Goal: Information Seeking & Learning: Learn about a topic

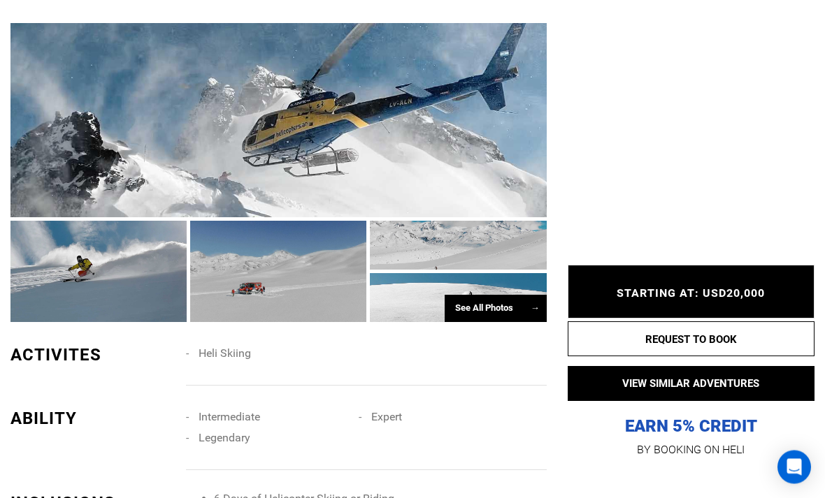
scroll to position [883, 0]
click at [507, 322] on div "See All Photos →" at bounding box center [495, 308] width 102 height 27
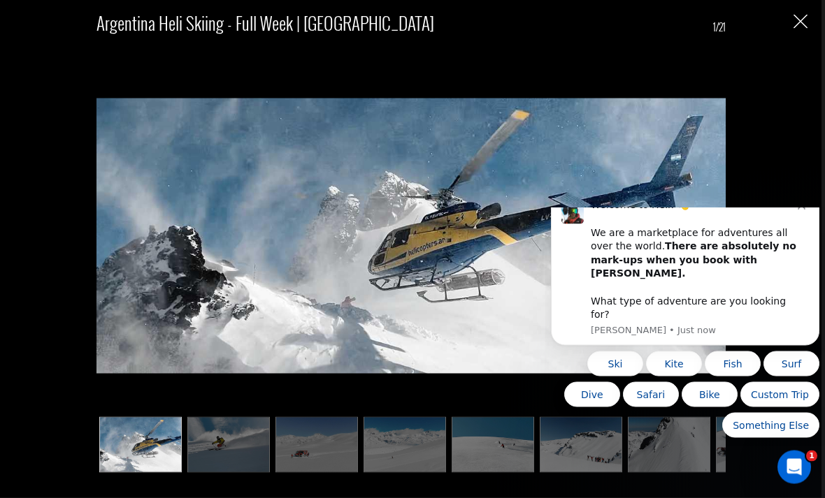
scroll to position [1240, 0]
click at [798, 210] on icon "Dismiss notification" at bounding box center [801, 206] width 8 height 8
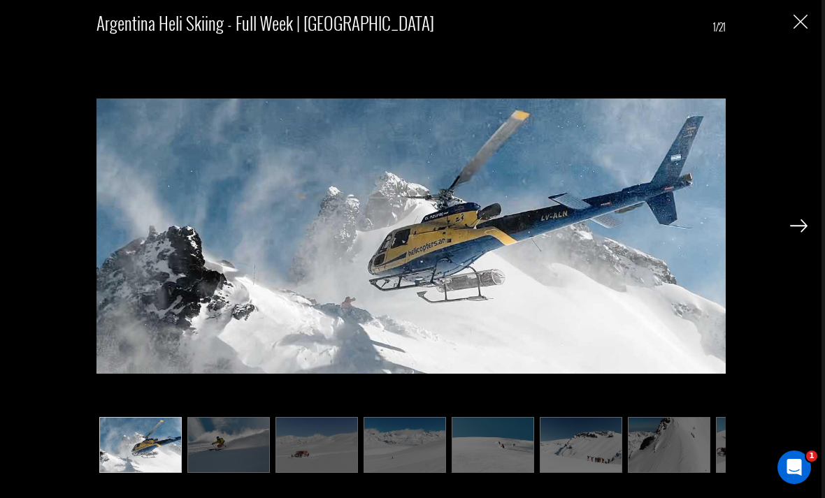
click at [797, 232] on img at bounding box center [798, 225] width 17 height 13
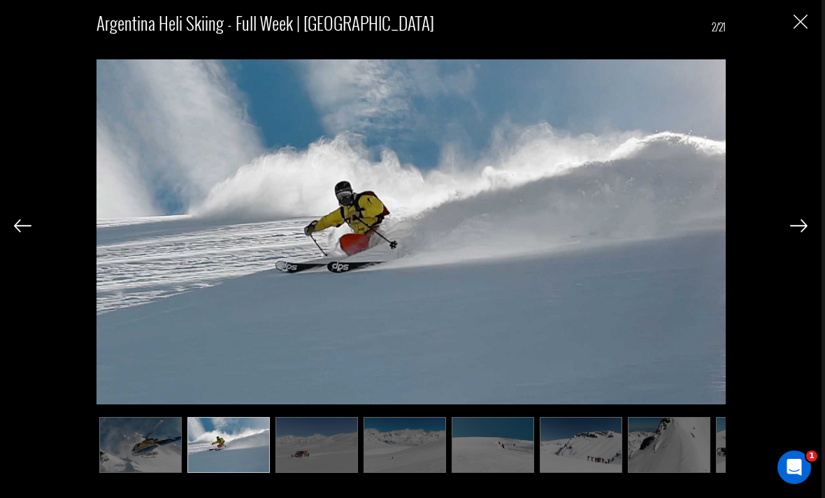
click at [794, 232] on img at bounding box center [798, 225] width 17 height 13
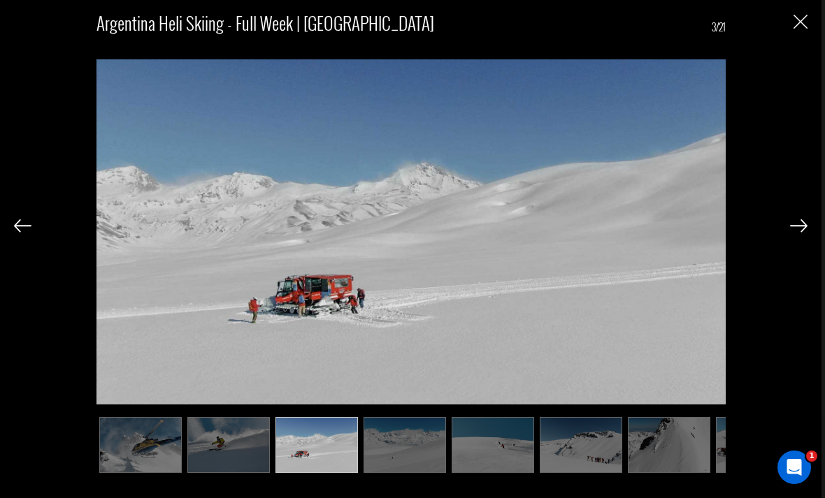
click at [795, 232] on img at bounding box center [798, 225] width 17 height 13
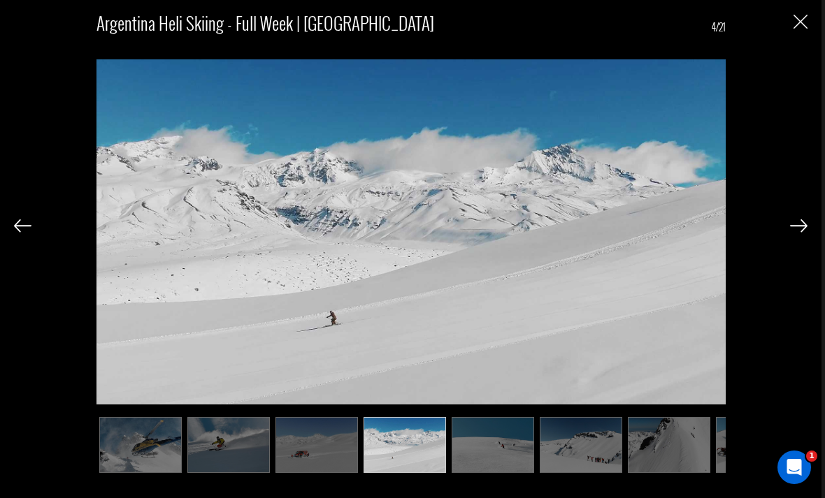
click at [796, 232] on img at bounding box center [798, 225] width 17 height 13
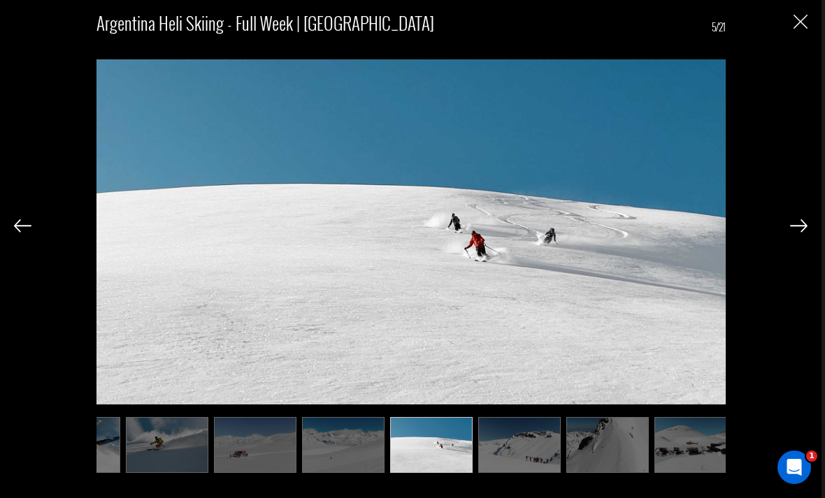
scroll to position [0, 70]
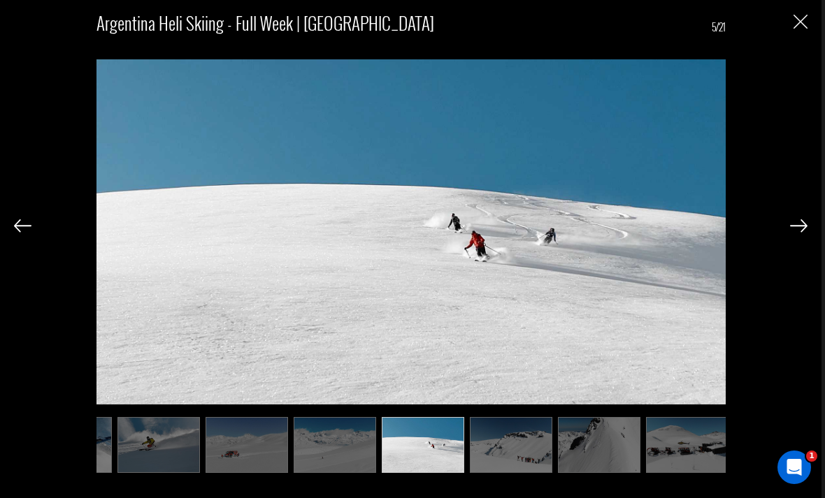
click at [790, 237] on div at bounding box center [798, 225] width 17 height 24
click at [797, 232] on img at bounding box center [798, 225] width 17 height 13
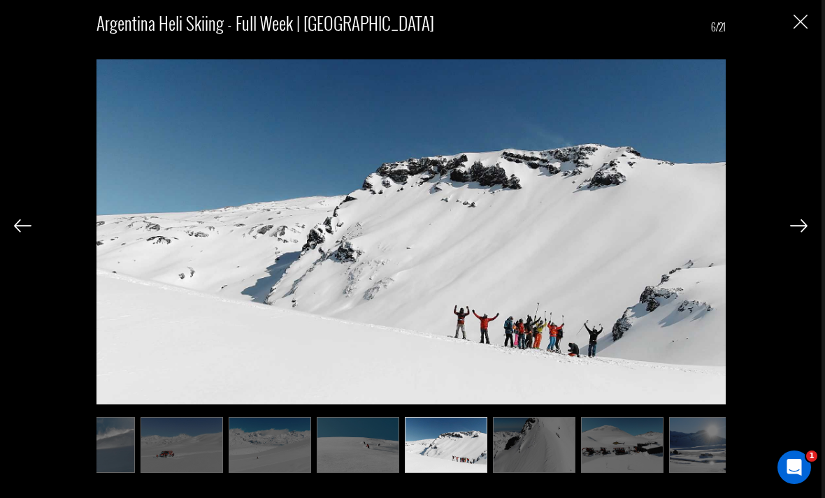
scroll to position [0, 140]
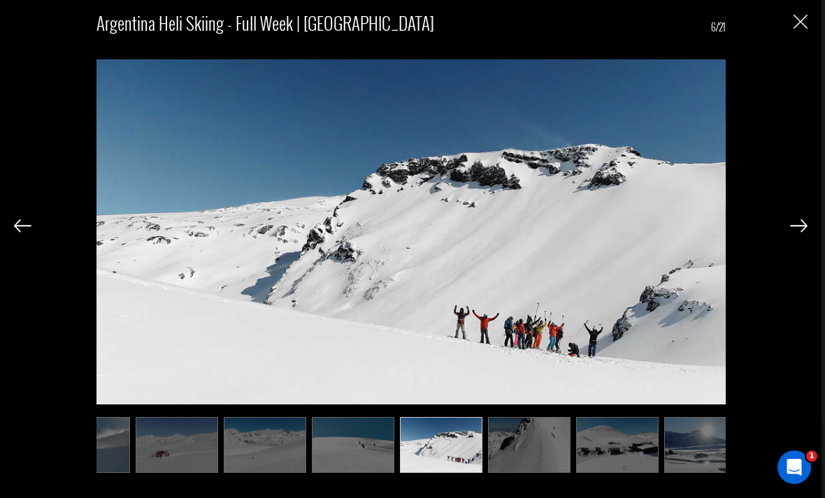
click at [790, 232] on img at bounding box center [798, 225] width 17 height 13
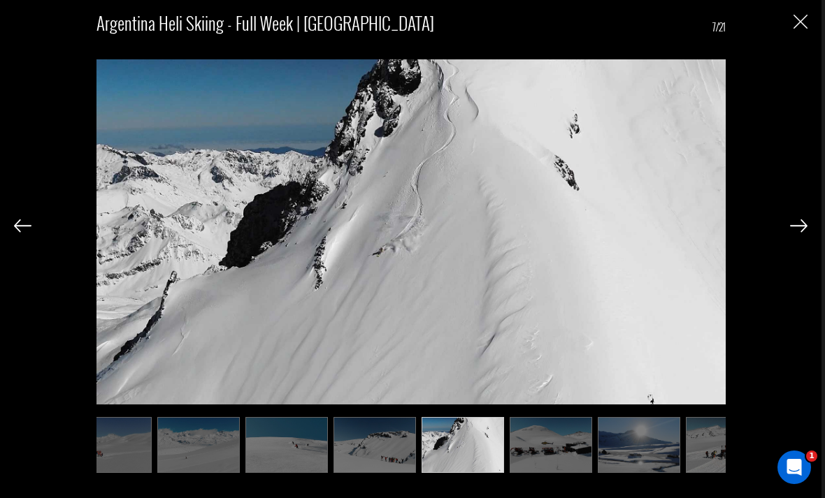
scroll to position [0, 210]
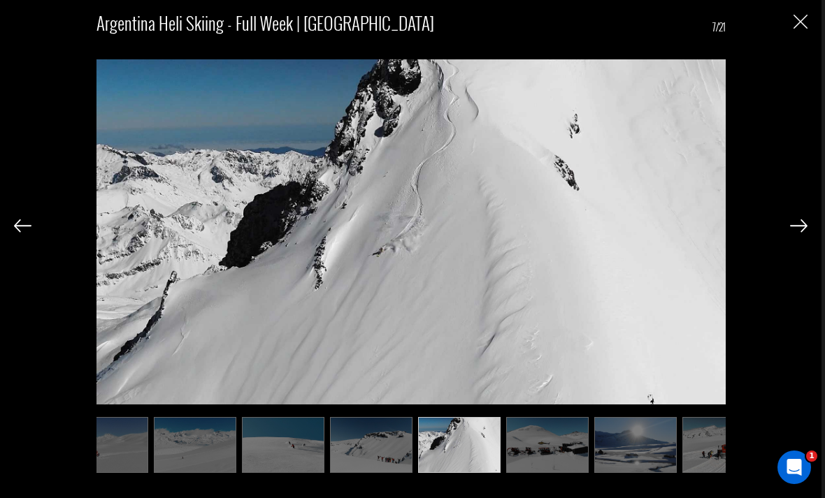
click at [792, 232] on img at bounding box center [798, 225] width 17 height 13
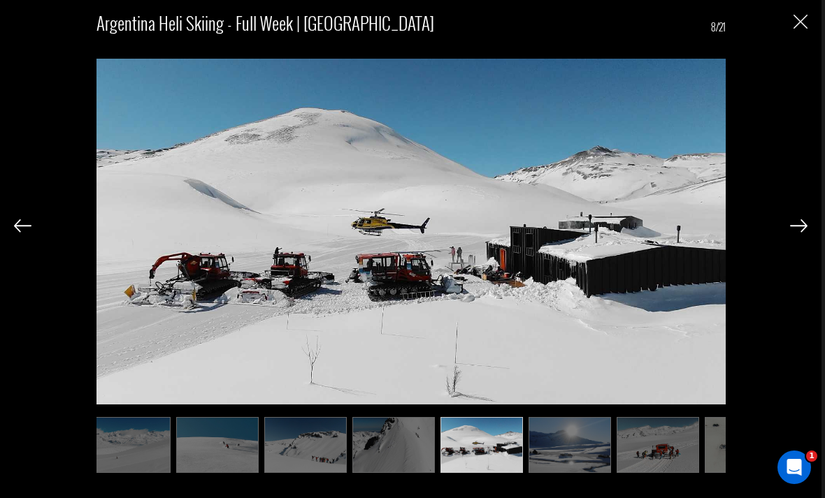
scroll to position [0, 280]
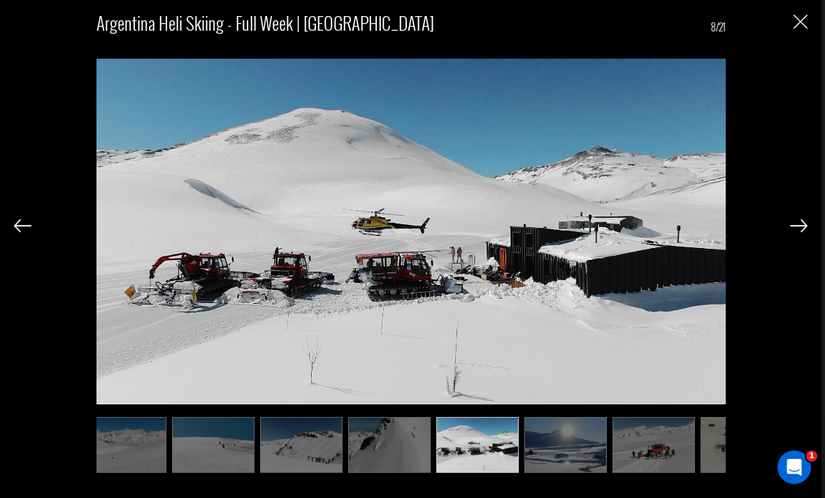
click at [800, 232] on img at bounding box center [798, 225] width 17 height 13
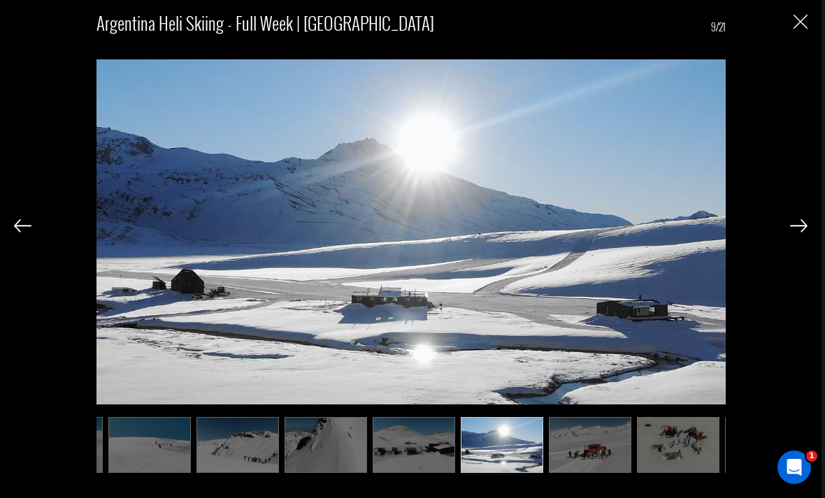
scroll to position [0, 349]
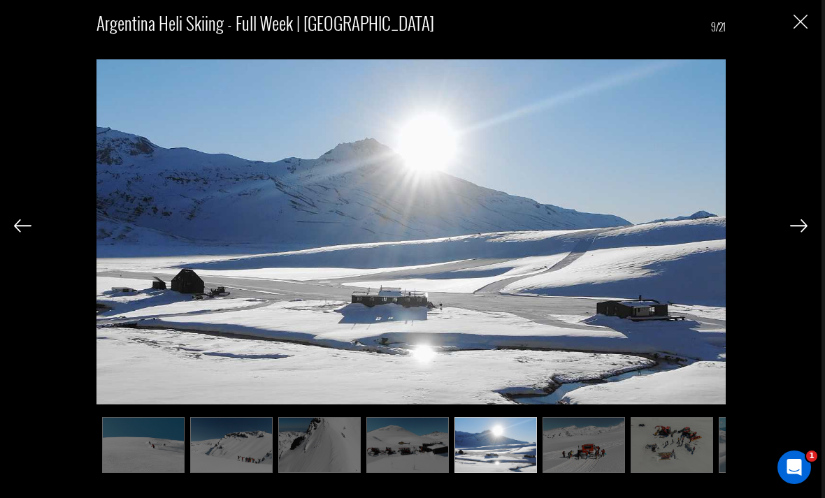
click at [791, 232] on img at bounding box center [798, 225] width 17 height 13
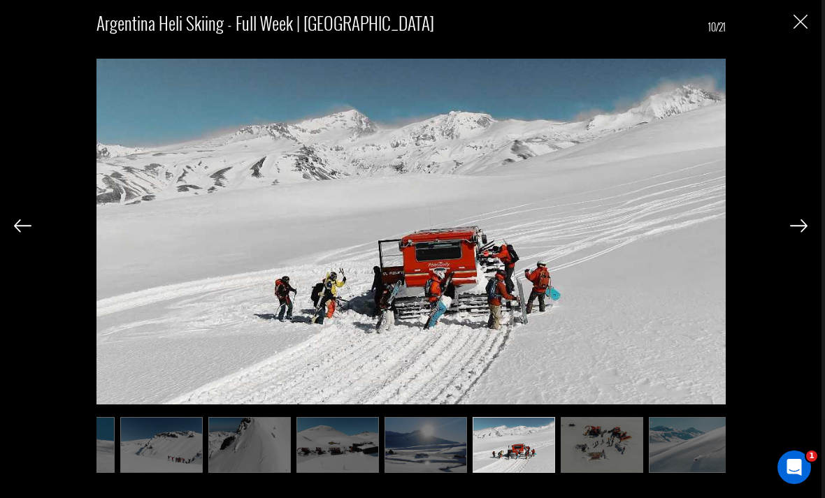
click at [795, 232] on img at bounding box center [798, 225] width 17 height 13
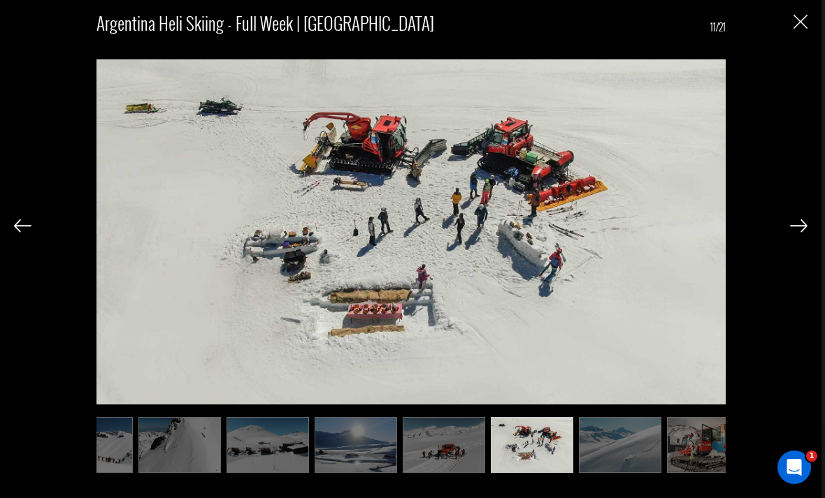
click at [802, 232] on img at bounding box center [798, 225] width 17 height 13
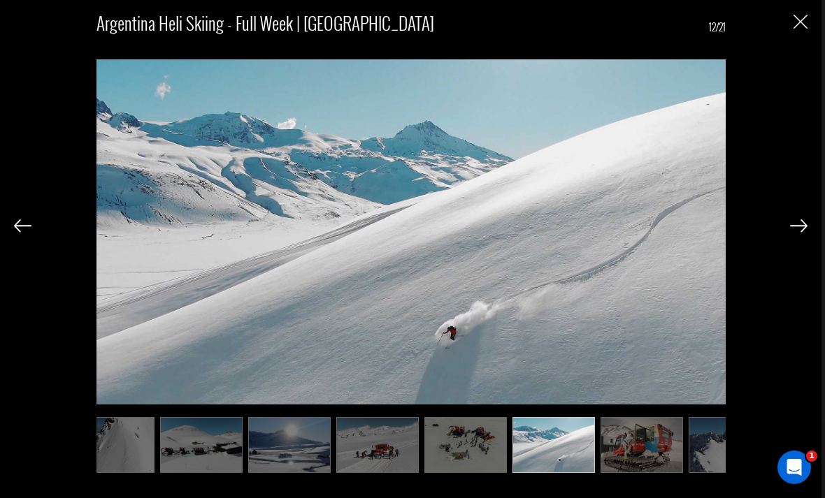
scroll to position [0, 559]
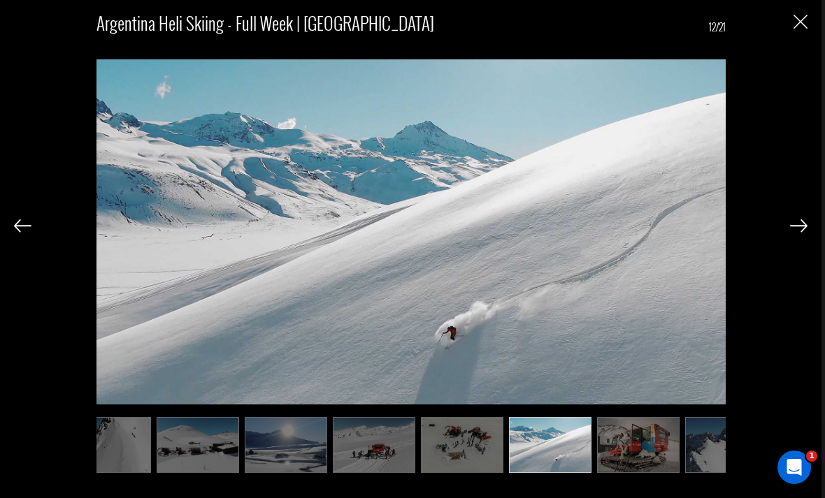
click at [803, 232] on img at bounding box center [798, 225] width 17 height 13
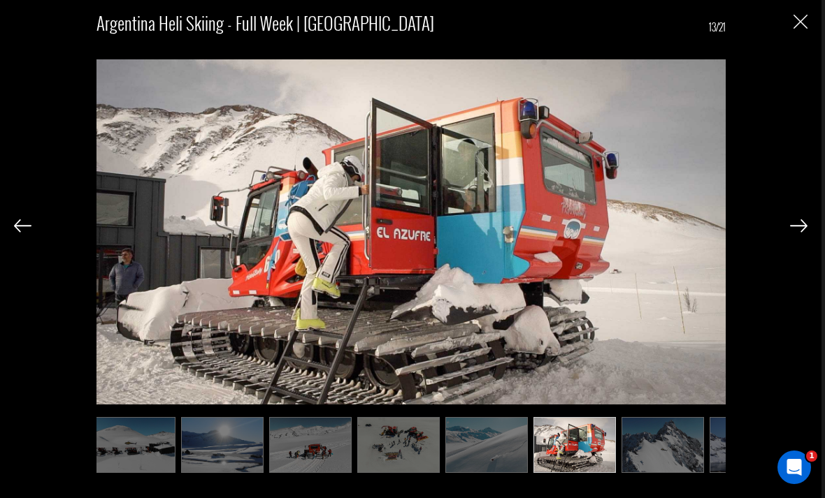
scroll to position [0, 629]
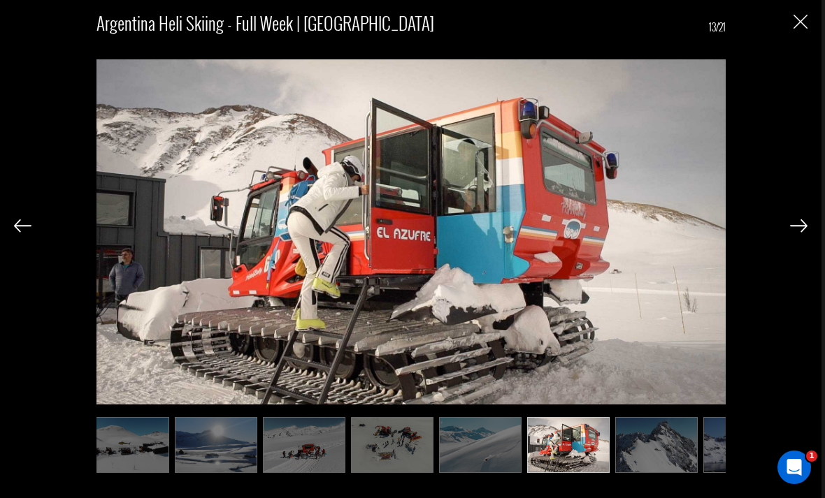
click at [793, 232] on img at bounding box center [798, 225] width 17 height 13
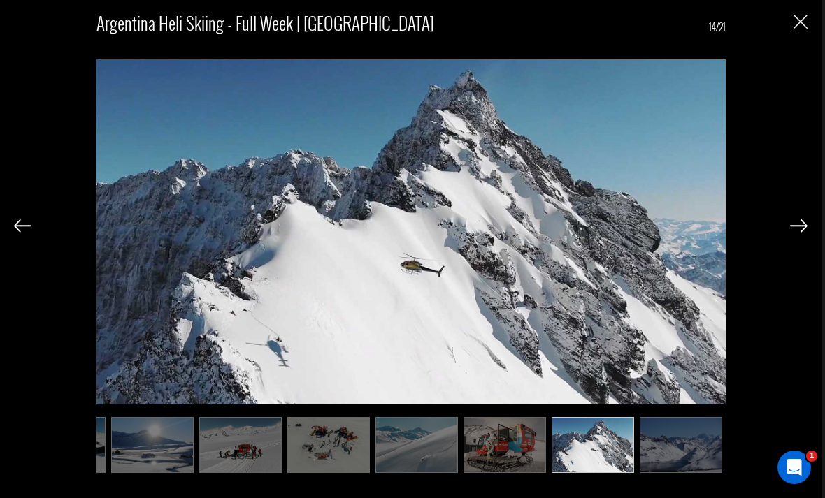
scroll to position [0, 699]
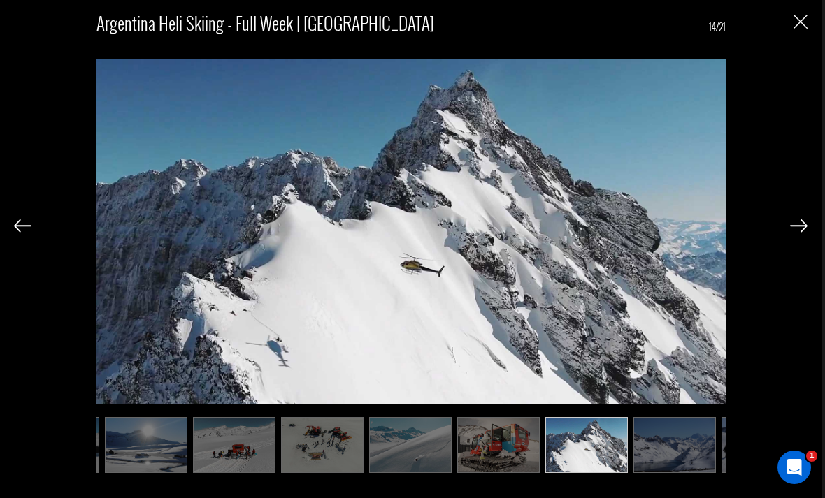
click at [798, 232] on img at bounding box center [798, 225] width 17 height 13
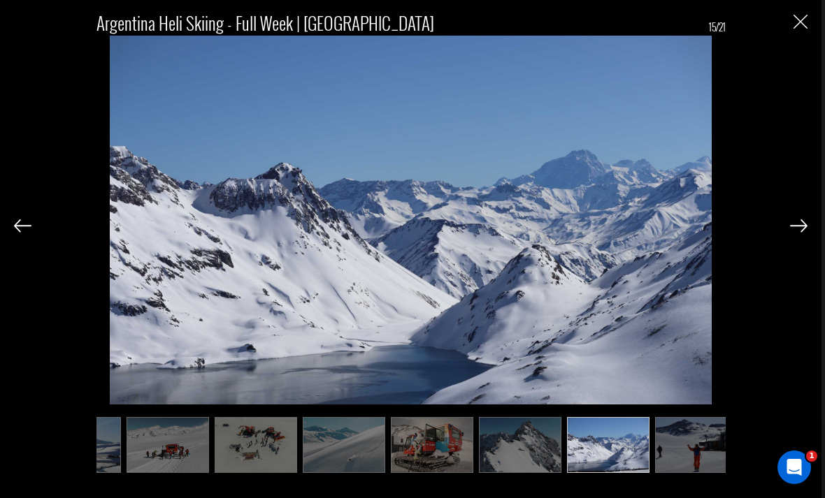
scroll to position [0, 769]
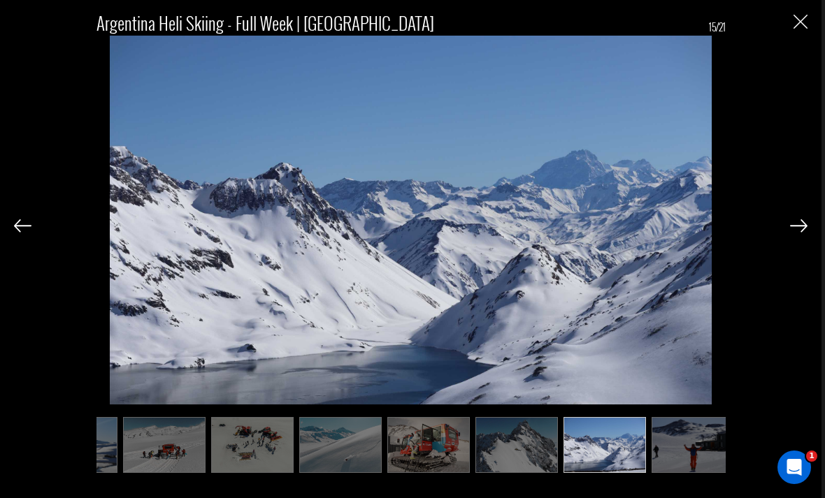
click at [796, 232] on img at bounding box center [798, 225] width 17 height 13
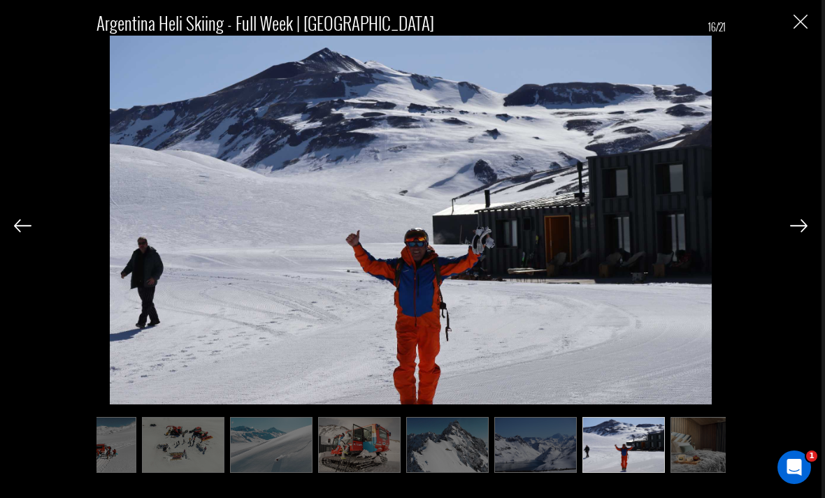
scroll to position [0, 839]
click at [797, 232] on img at bounding box center [798, 225] width 17 height 13
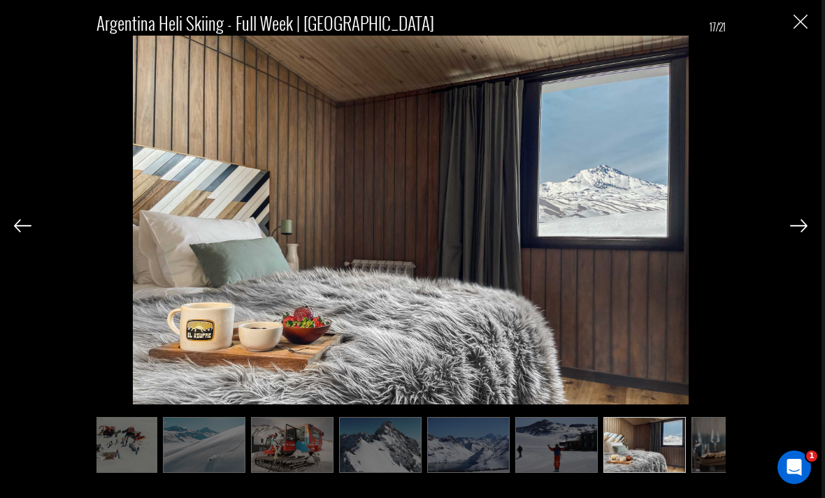
scroll to position [0, 909]
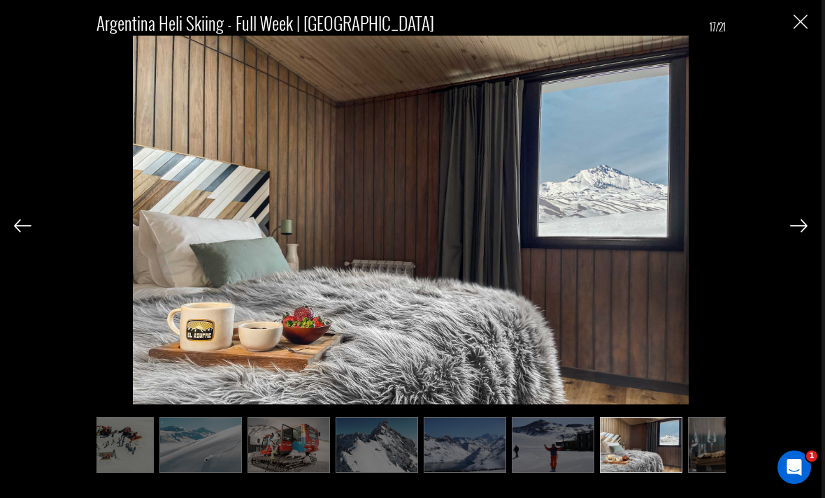
click at [796, 232] on img at bounding box center [798, 225] width 17 height 13
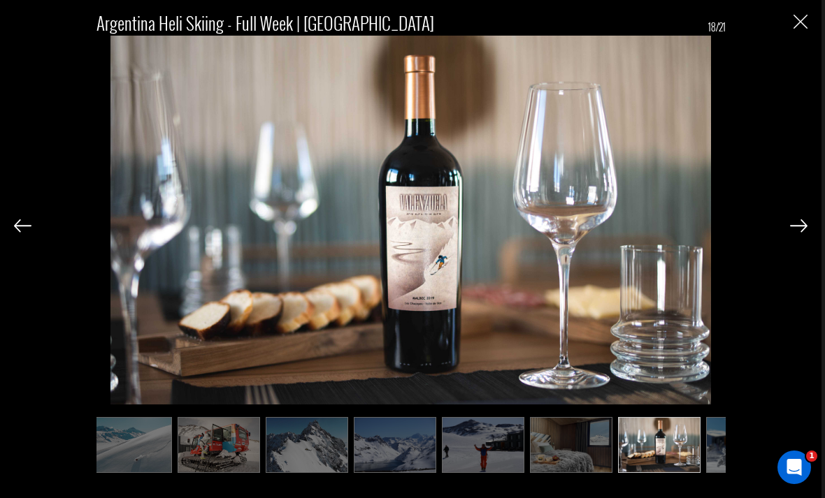
click at [791, 232] on img at bounding box center [798, 225] width 17 height 13
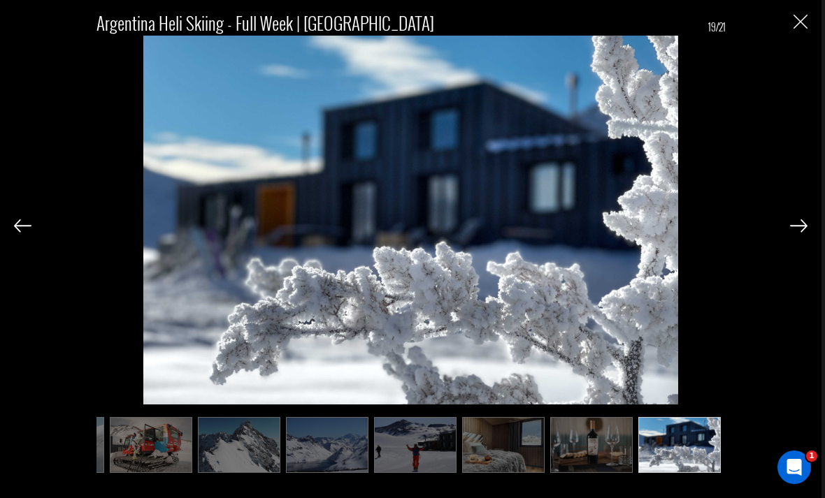
scroll to position [0, 1048]
click at [786, 253] on div "Argentina Heli Skiing - Full Week | [GEOGRAPHIC_DATA] 19/21" at bounding box center [410, 236] width 793 height 473
click at [804, 232] on img at bounding box center [798, 225] width 17 height 13
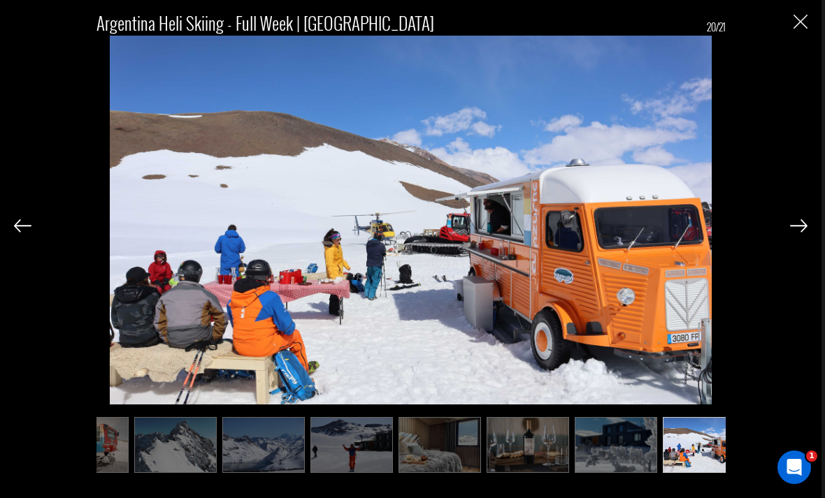
scroll to position [0, 1118]
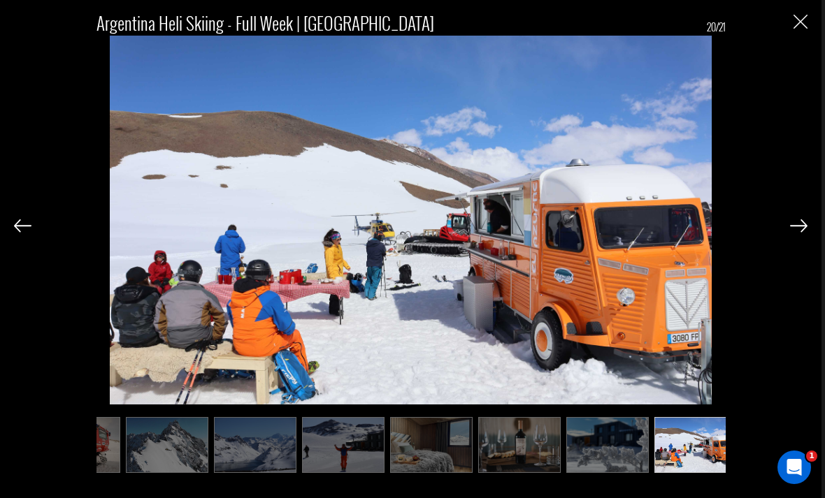
click at [792, 232] on img at bounding box center [798, 225] width 17 height 13
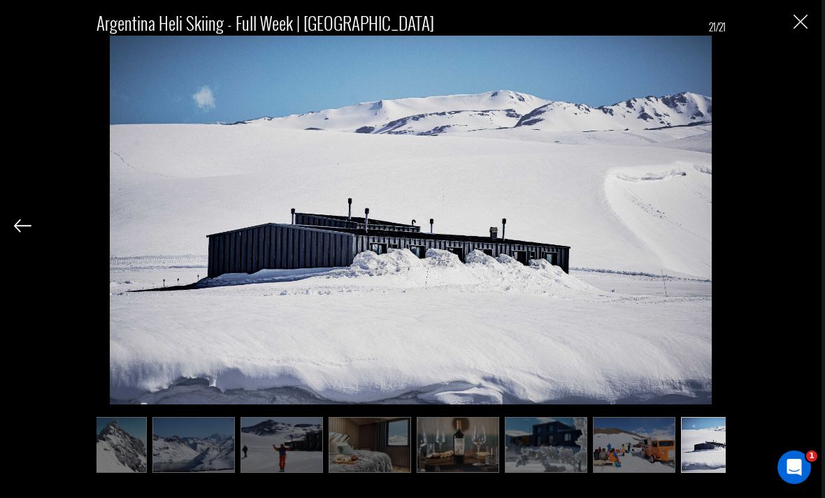
scroll to position [0, 1188]
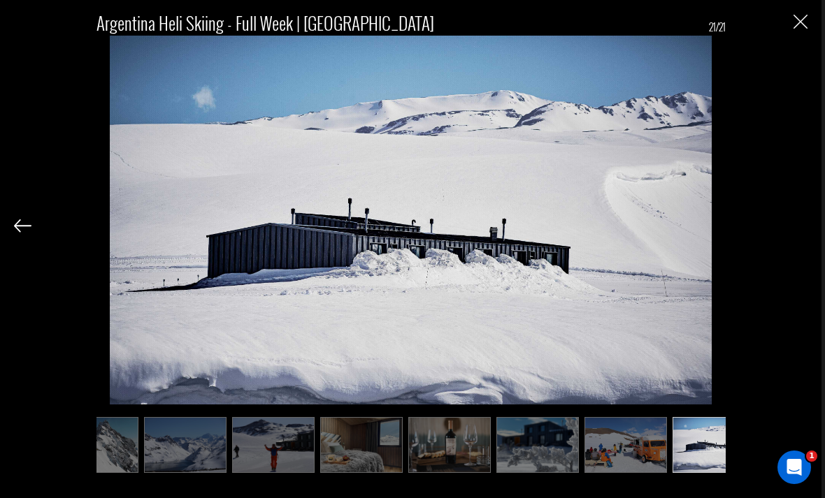
click at [801, 28] on img "Close" at bounding box center [800, 22] width 14 height 14
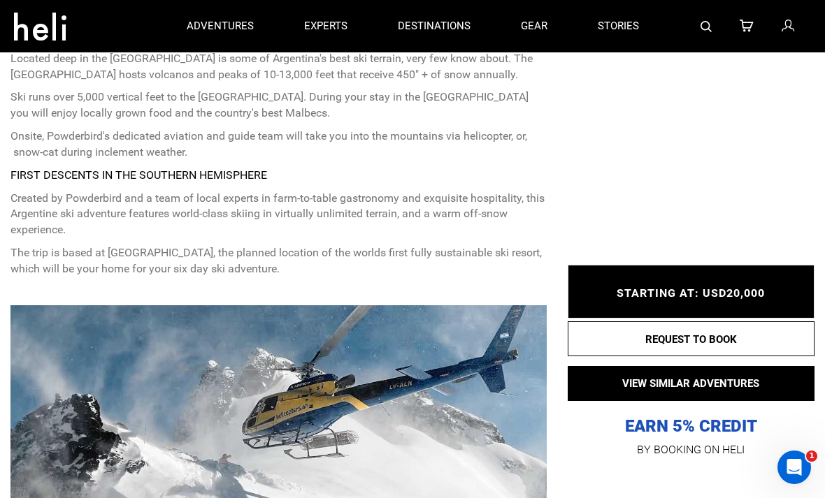
scroll to position [598, 0]
